Goal: Task Accomplishment & Management: Manage account settings

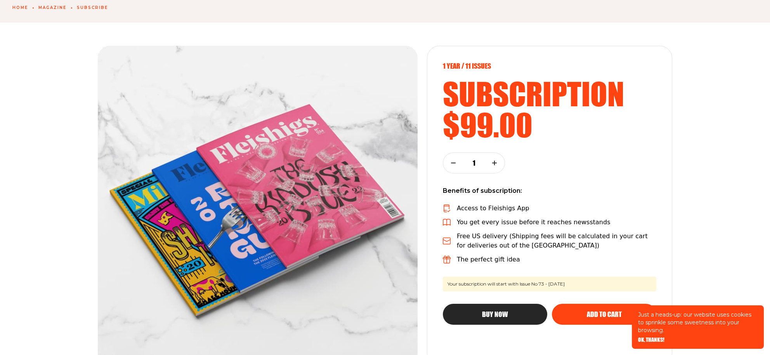
scroll to position [70, 0]
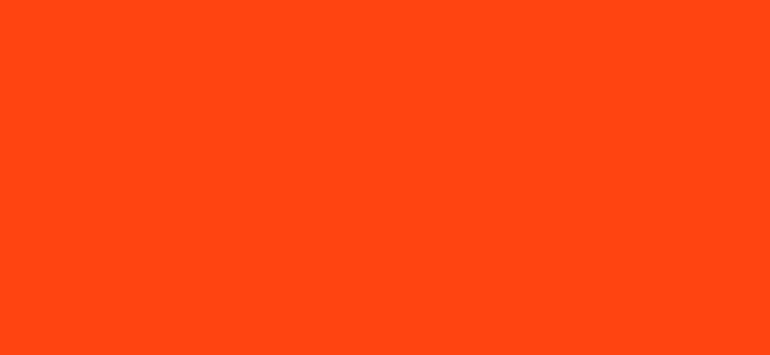
click at [352, 160] on div at bounding box center [385, 159] width 770 height 443
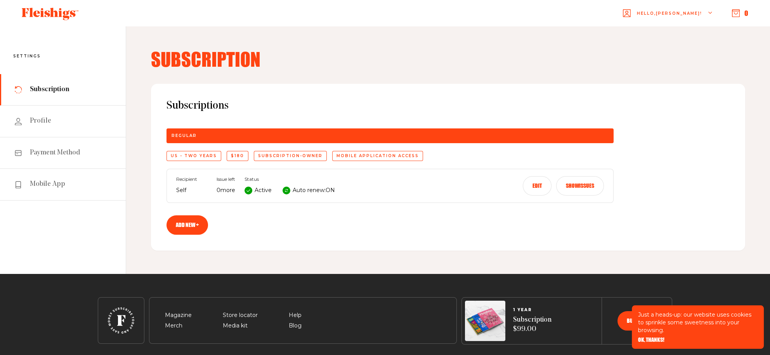
click at [614, 161] on div "US - Two Years $180 subscription-owner Mobile application access" at bounding box center [390, 156] width 447 height 10
click at [61, 158] on span "Payment Method" at bounding box center [55, 152] width 50 height 9
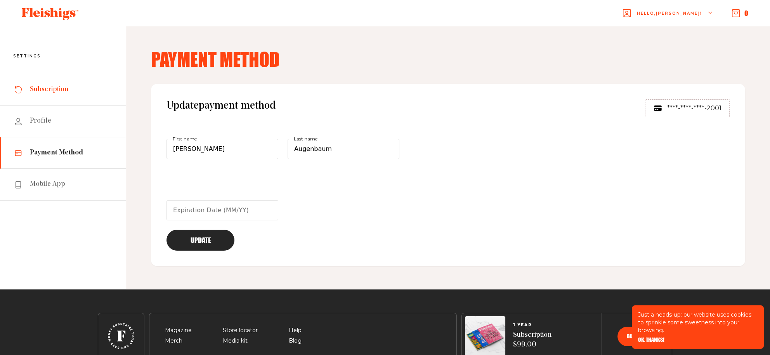
click at [68, 94] on span "Subscription" at bounding box center [49, 89] width 38 height 9
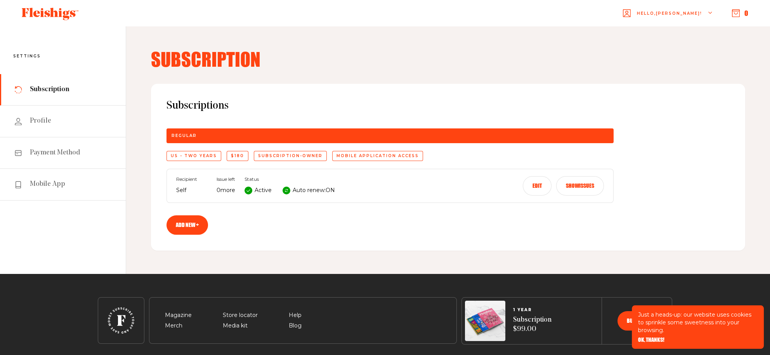
click at [552, 196] on button "Edit" at bounding box center [537, 185] width 29 height 19
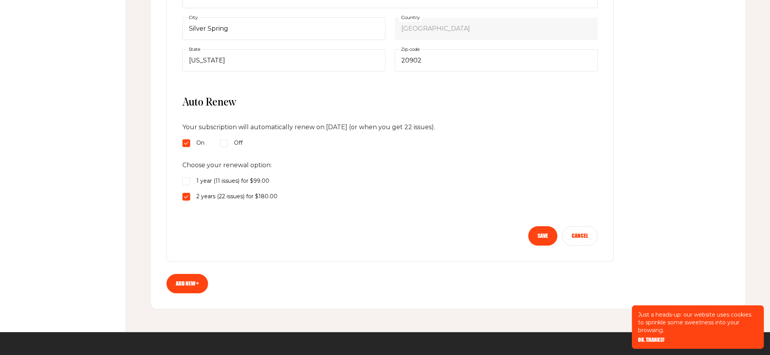
scroll to position [459, 0]
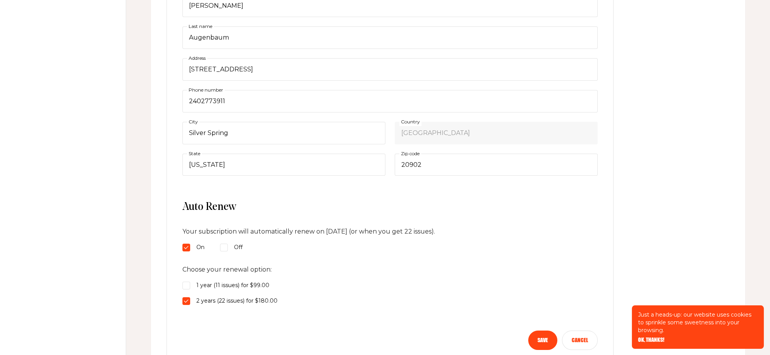
scroll to position [212, 0]
click at [338, 114] on input "2402773911" at bounding box center [389, 103] width 415 height 23
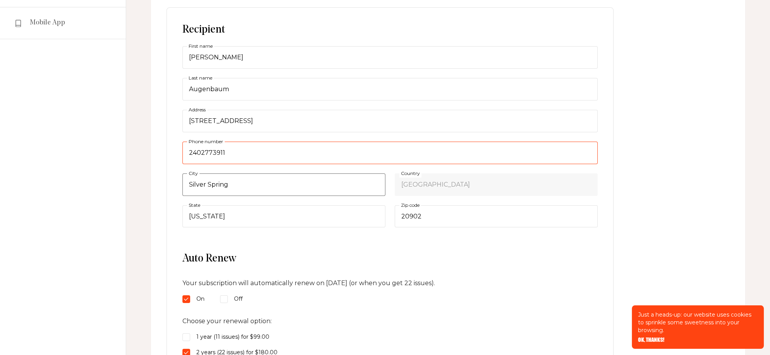
scroll to position [106, 0]
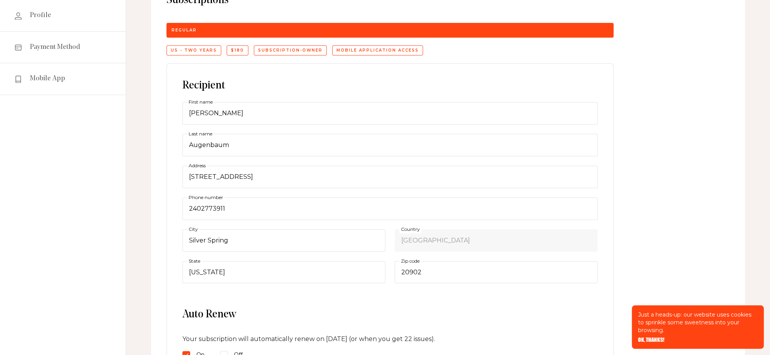
click at [327, 56] on div "subscription-owner" at bounding box center [290, 50] width 73 height 10
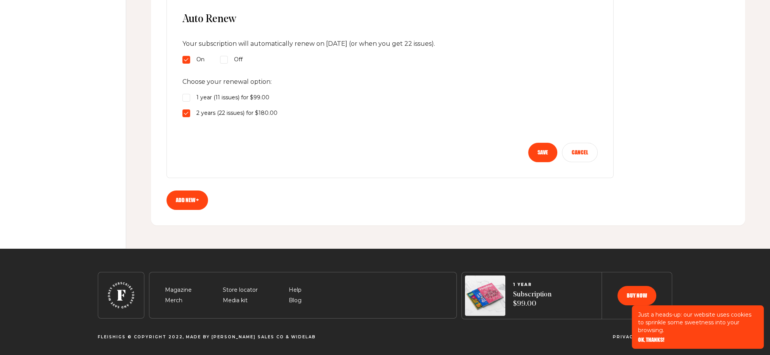
scroll to position [530, 0]
click at [558, 143] on button "Save" at bounding box center [542, 152] width 29 height 19
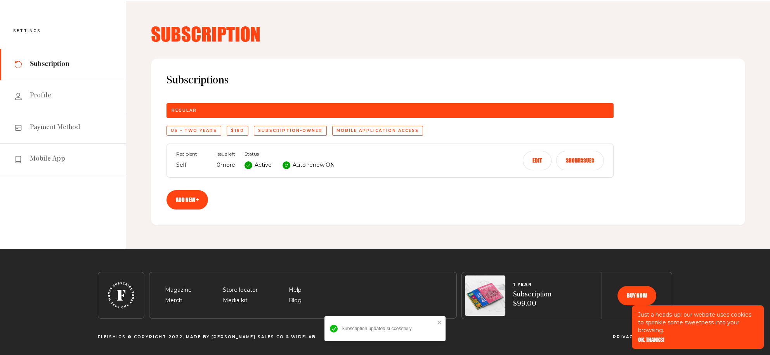
click at [552, 151] on button "Edit" at bounding box center [537, 160] width 29 height 19
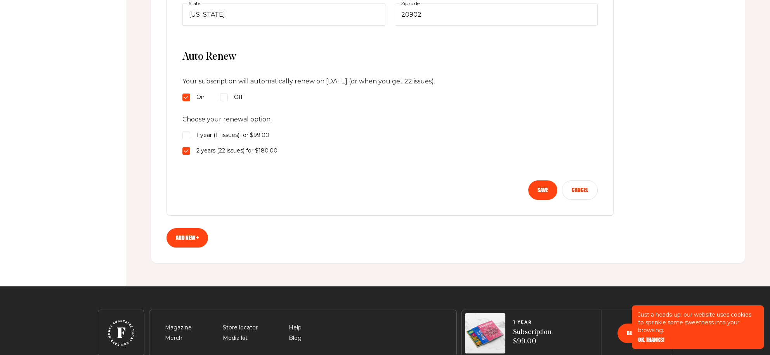
scroll to position [366, 0]
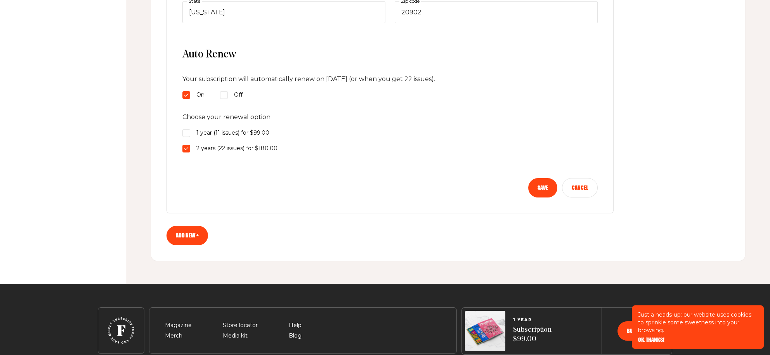
click at [190, 153] on input "2 years (22 issues) for $180.00" at bounding box center [186, 149] width 8 height 8
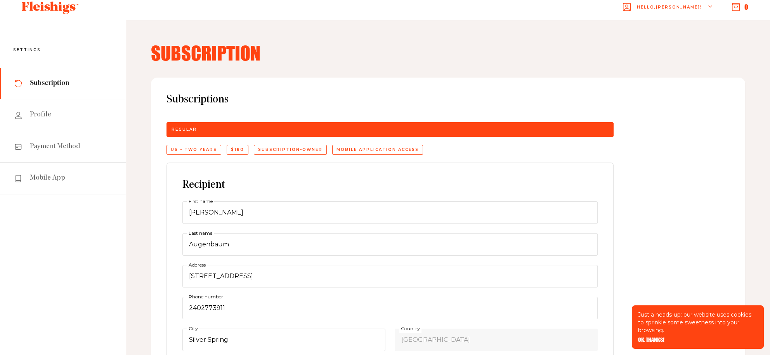
scroll to position [0, 0]
